Goal: Task Accomplishment & Management: Use online tool/utility

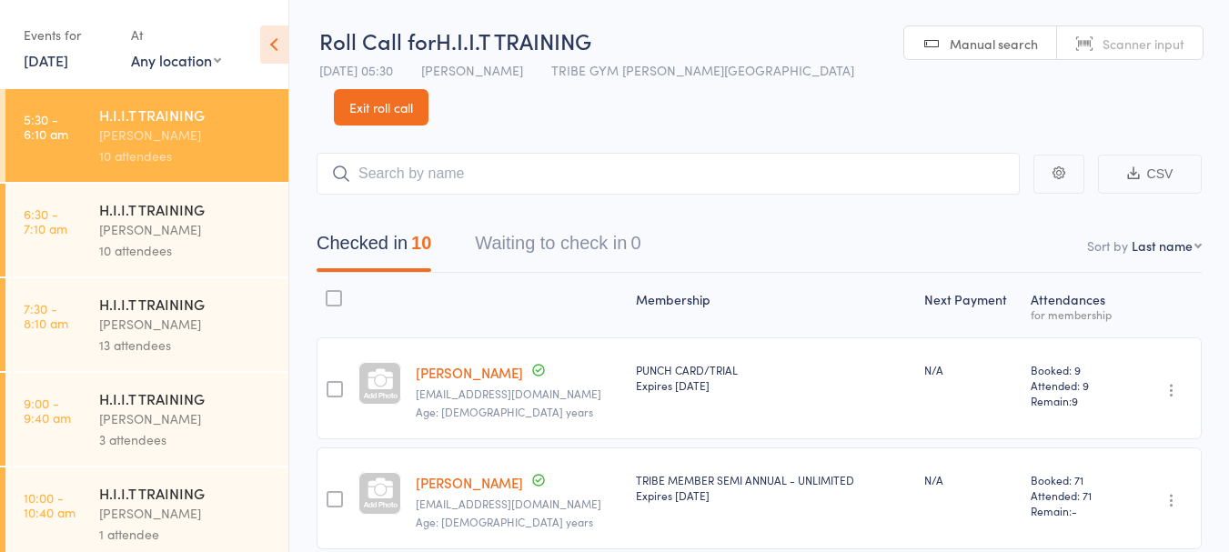
scroll to position [199, 0]
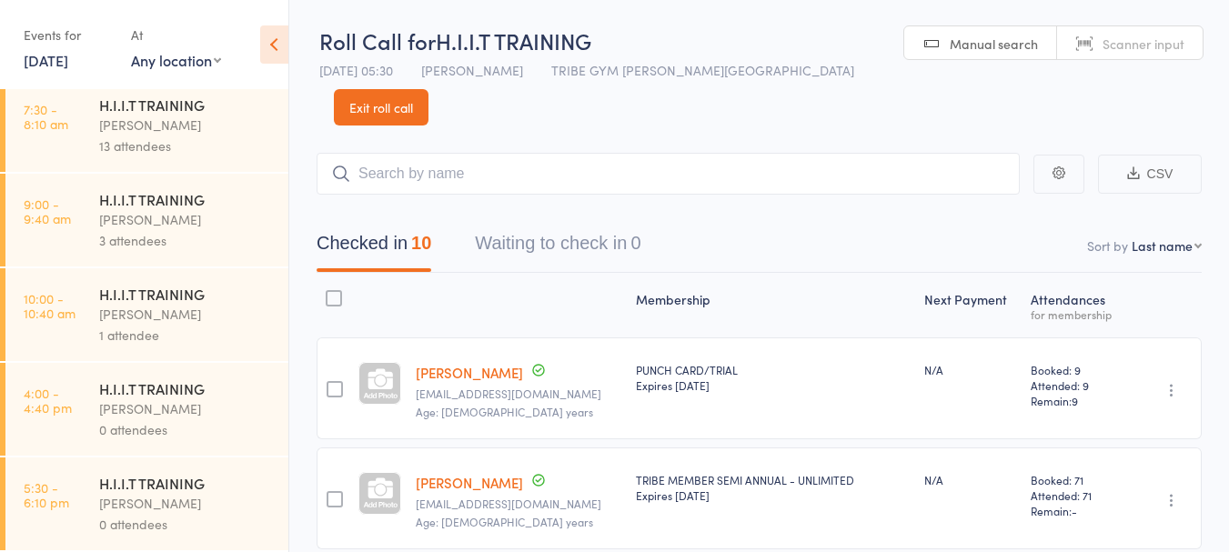
click at [137, 305] on div "[PERSON_NAME]" at bounding box center [186, 314] width 174 height 21
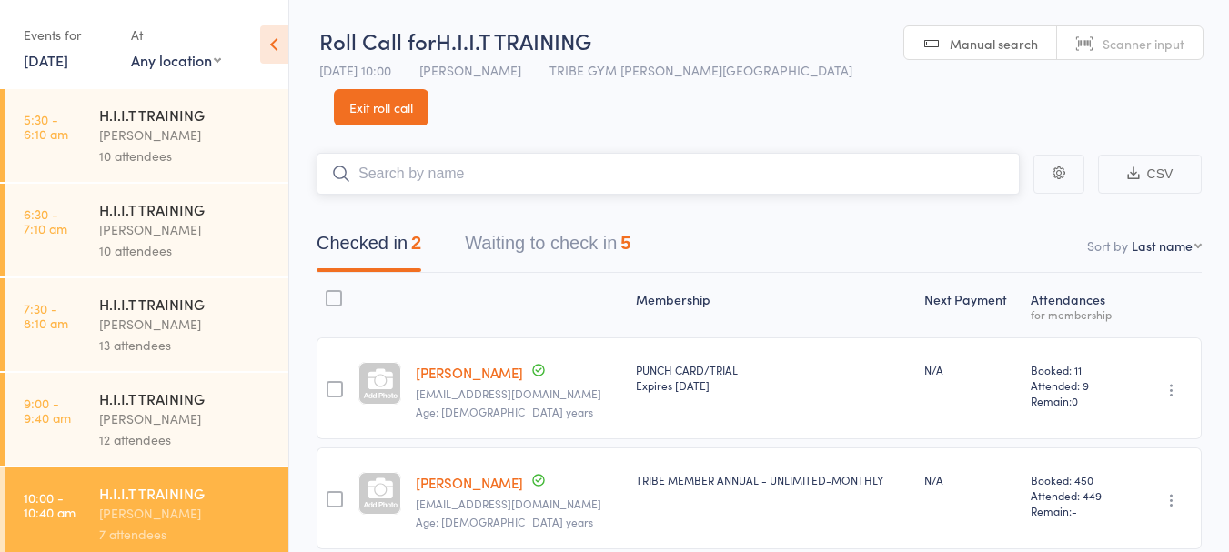
click at [556, 224] on button "Waiting to check in 5" at bounding box center [548, 248] width 166 height 48
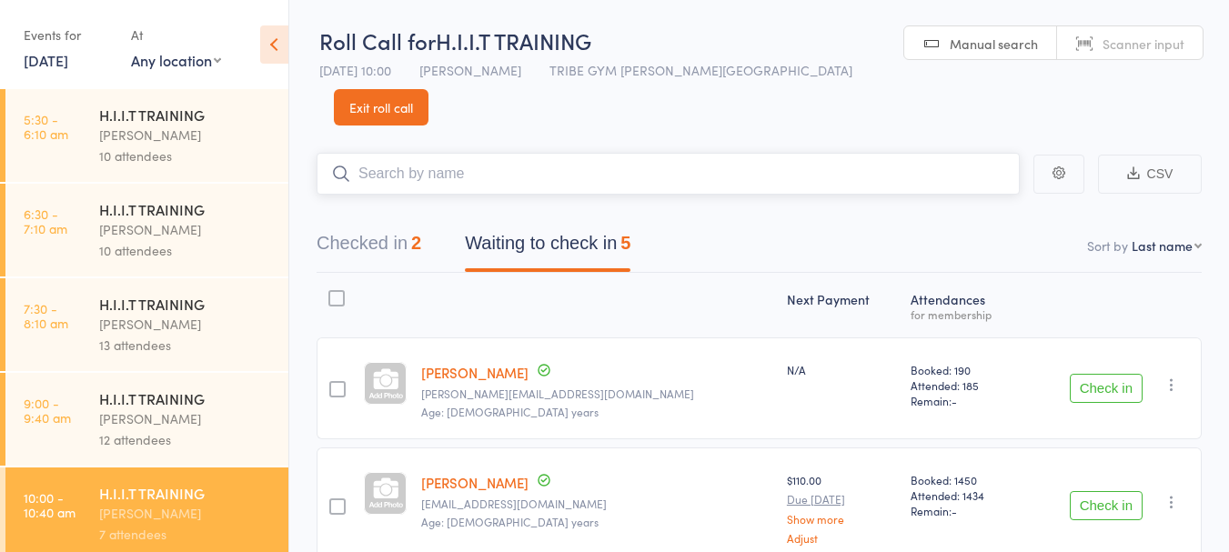
scroll to position [182, 0]
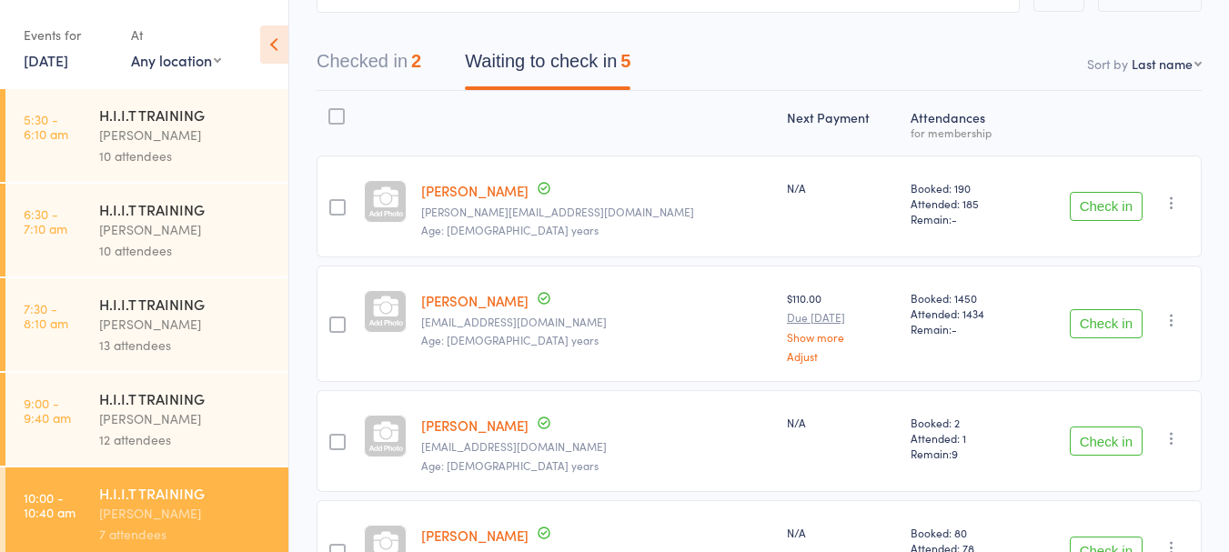
click at [1078, 427] on button "Check in" at bounding box center [1106, 441] width 73 height 29
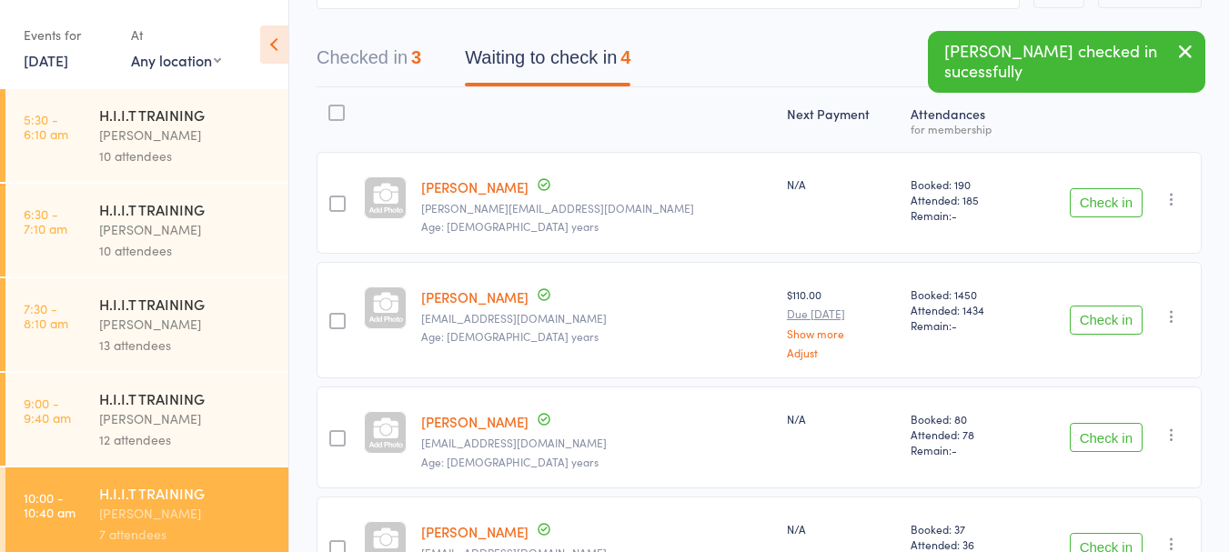
scroll to position [95, 0]
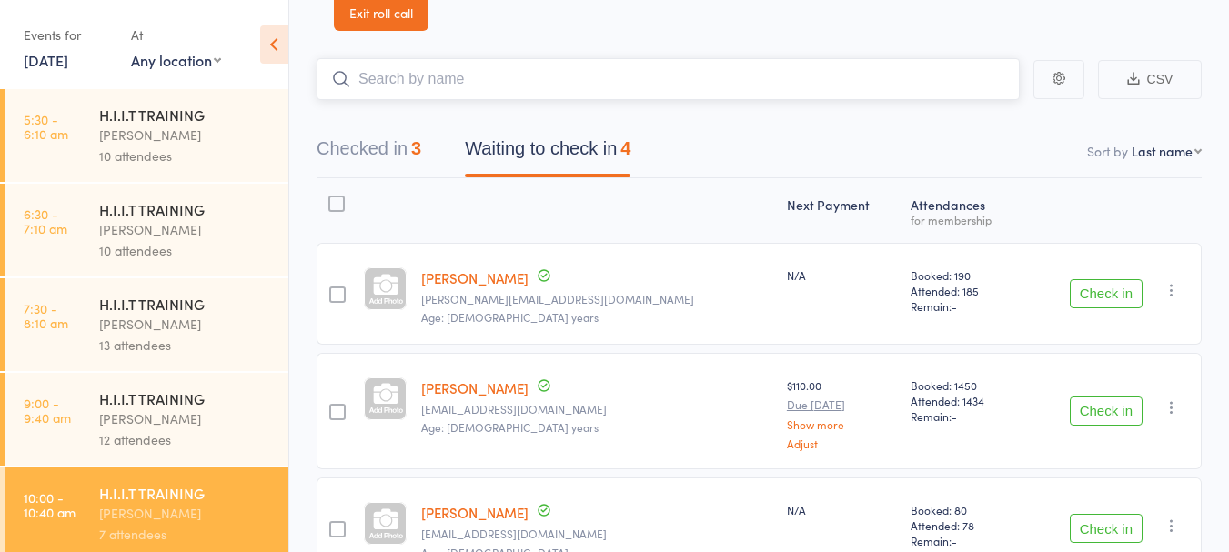
click at [450, 58] on input "search" at bounding box center [668, 79] width 703 height 42
type input "tiff"
click at [414, 107] on div "[PERSON_NAME]" at bounding box center [400, 117] width 136 height 21
click at [1097, 279] on button "Check in" at bounding box center [1106, 293] width 73 height 29
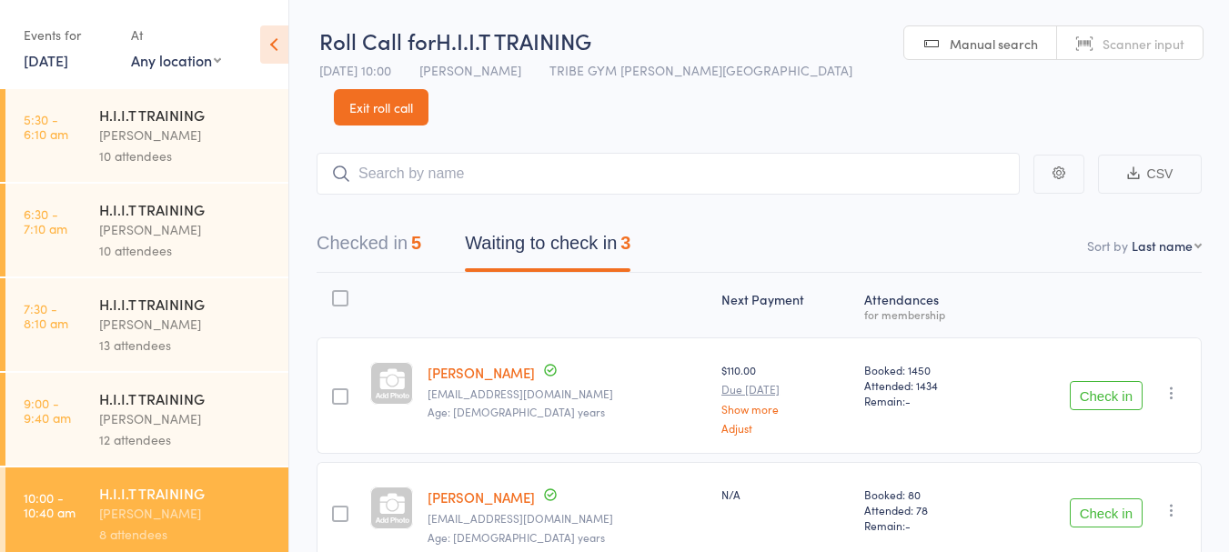
scroll to position [167, 0]
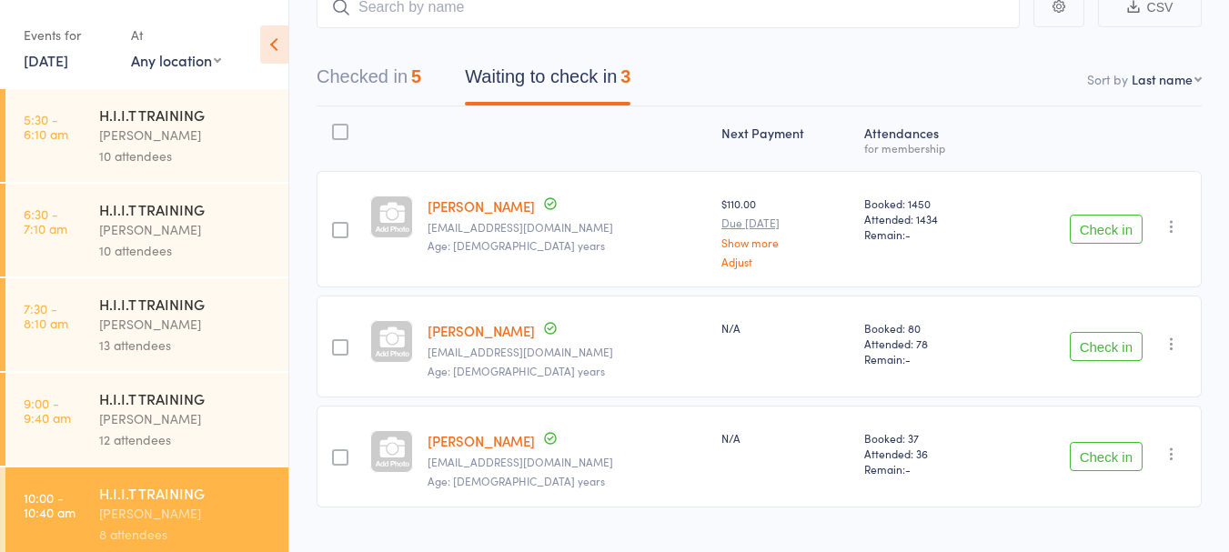
click at [1123, 442] on button "Check in" at bounding box center [1106, 456] width 73 height 29
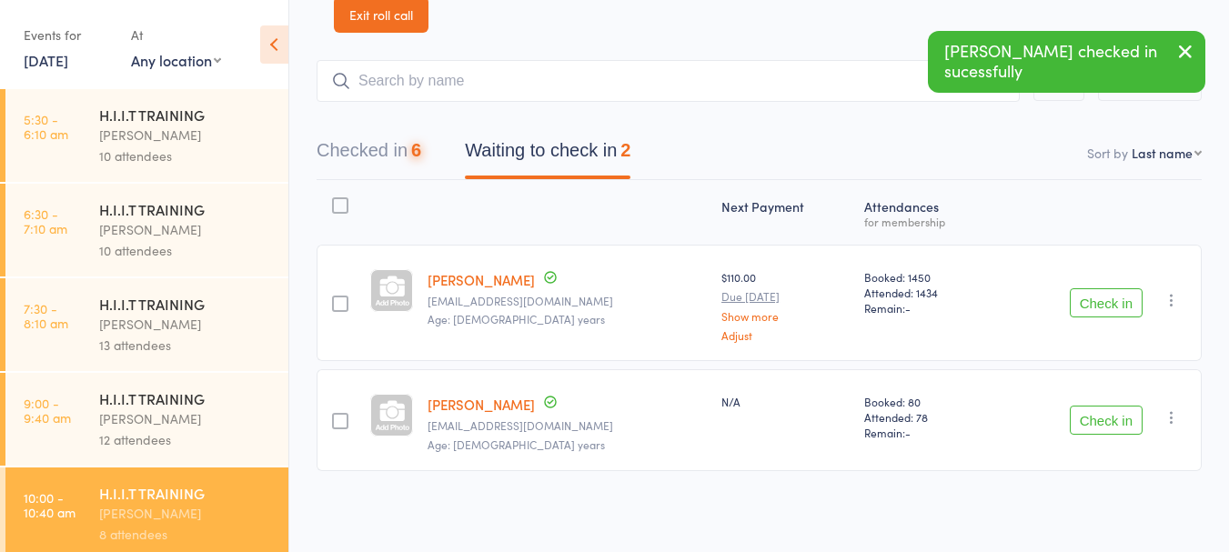
scroll to position [56, 0]
